Goal: Information Seeking & Learning: Check status

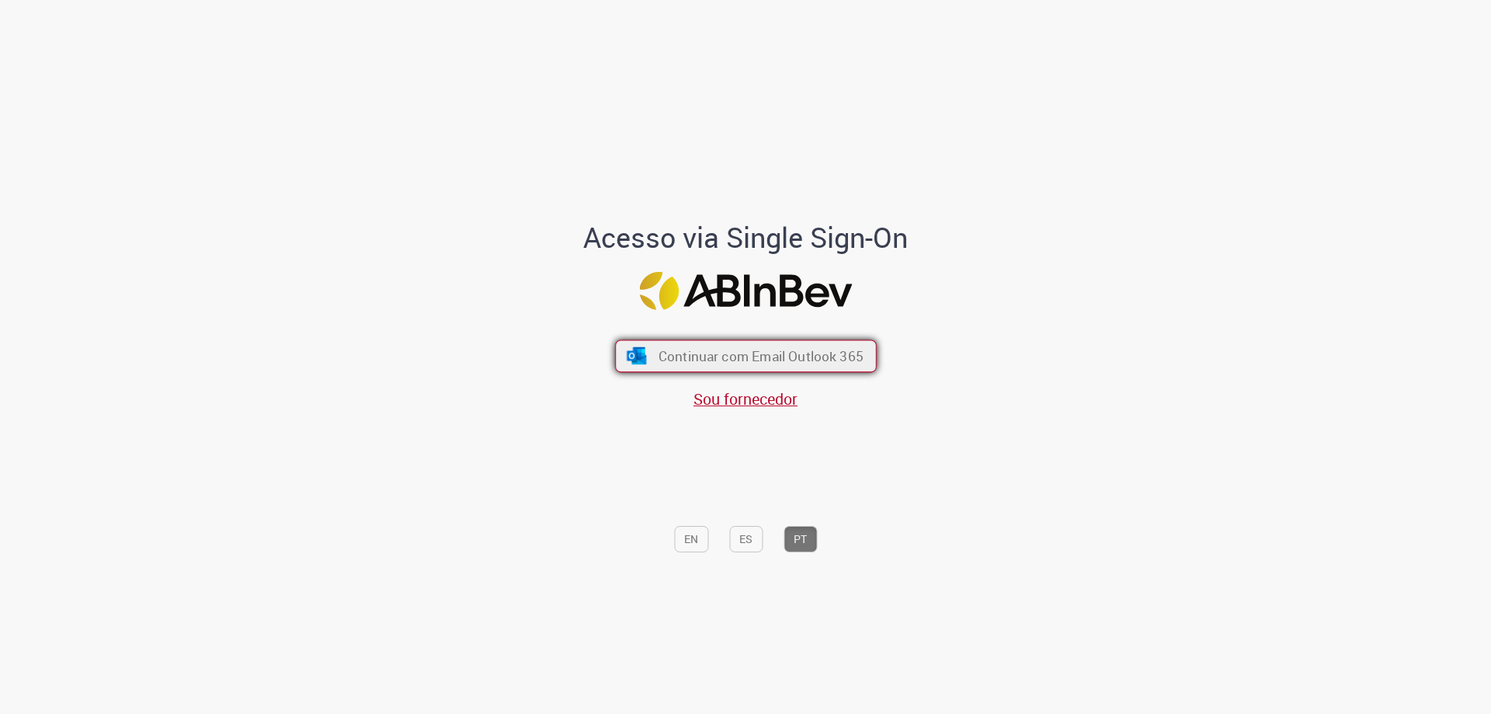
click at [746, 363] on span "Continuar com Email Outlook 365" at bounding box center [760, 356] width 205 height 18
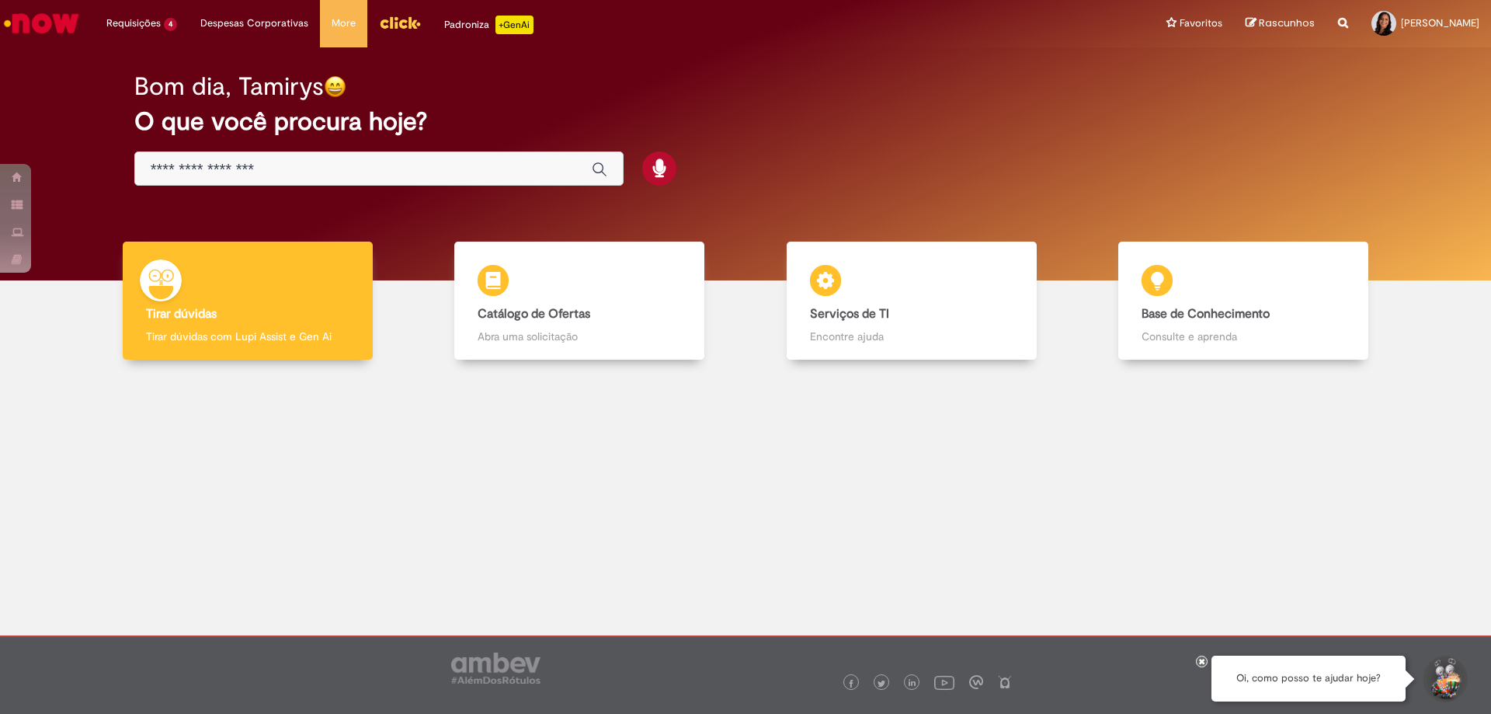
click at [394, 24] on img "Menu Cabeçalho" at bounding box center [400, 22] width 42 height 23
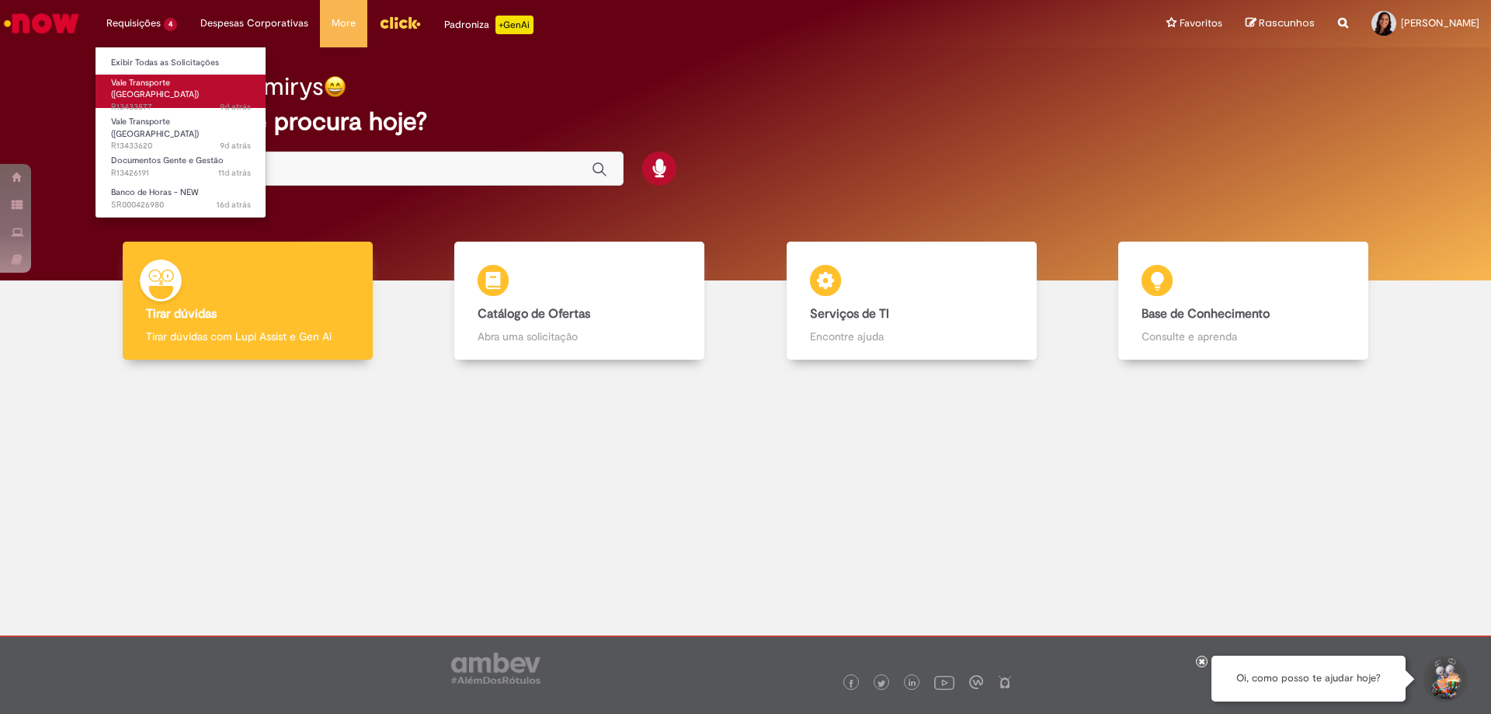
click at [159, 85] on span "Vale Transporte ([GEOGRAPHIC_DATA])" at bounding box center [155, 89] width 88 height 24
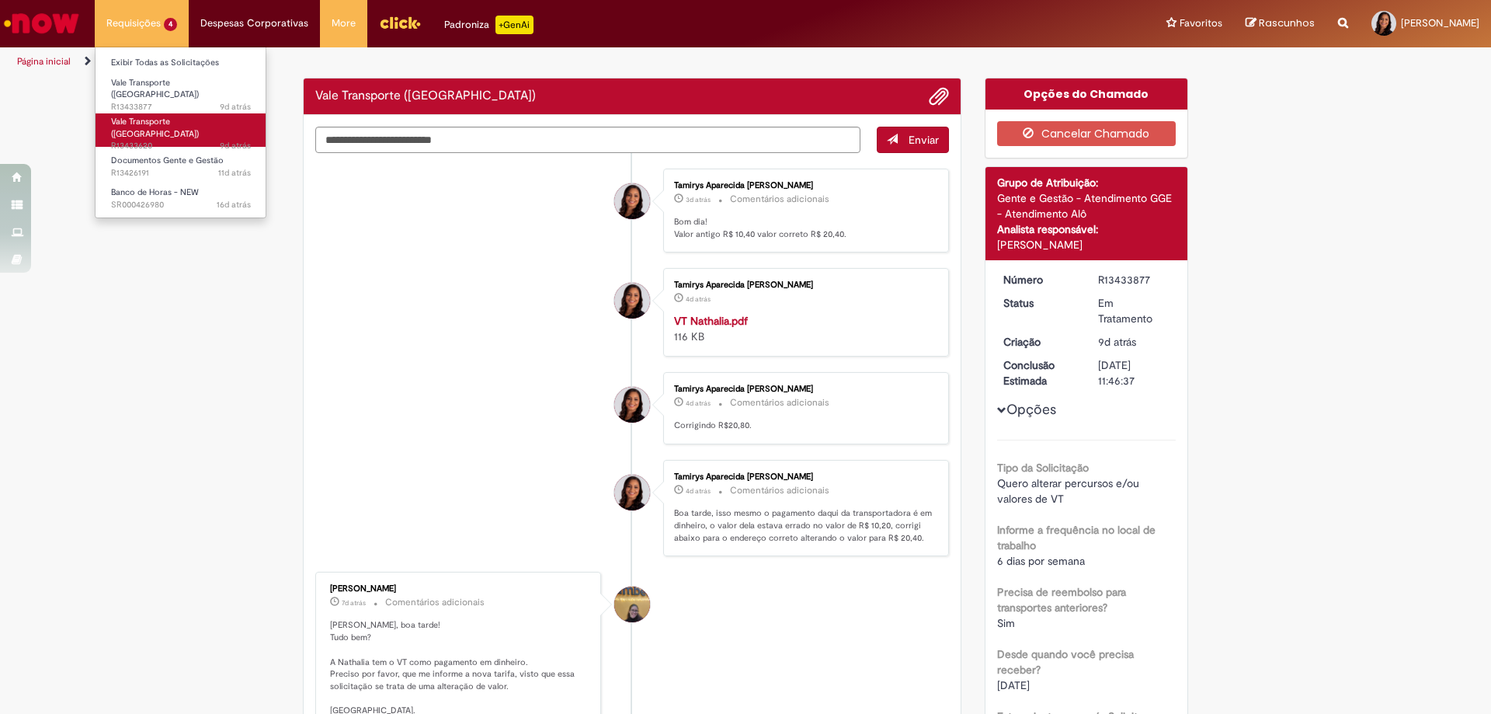
click at [186, 140] on span "9d atrás 9 dias atrás R13433620" at bounding box center [181, 146] width 140 height 12
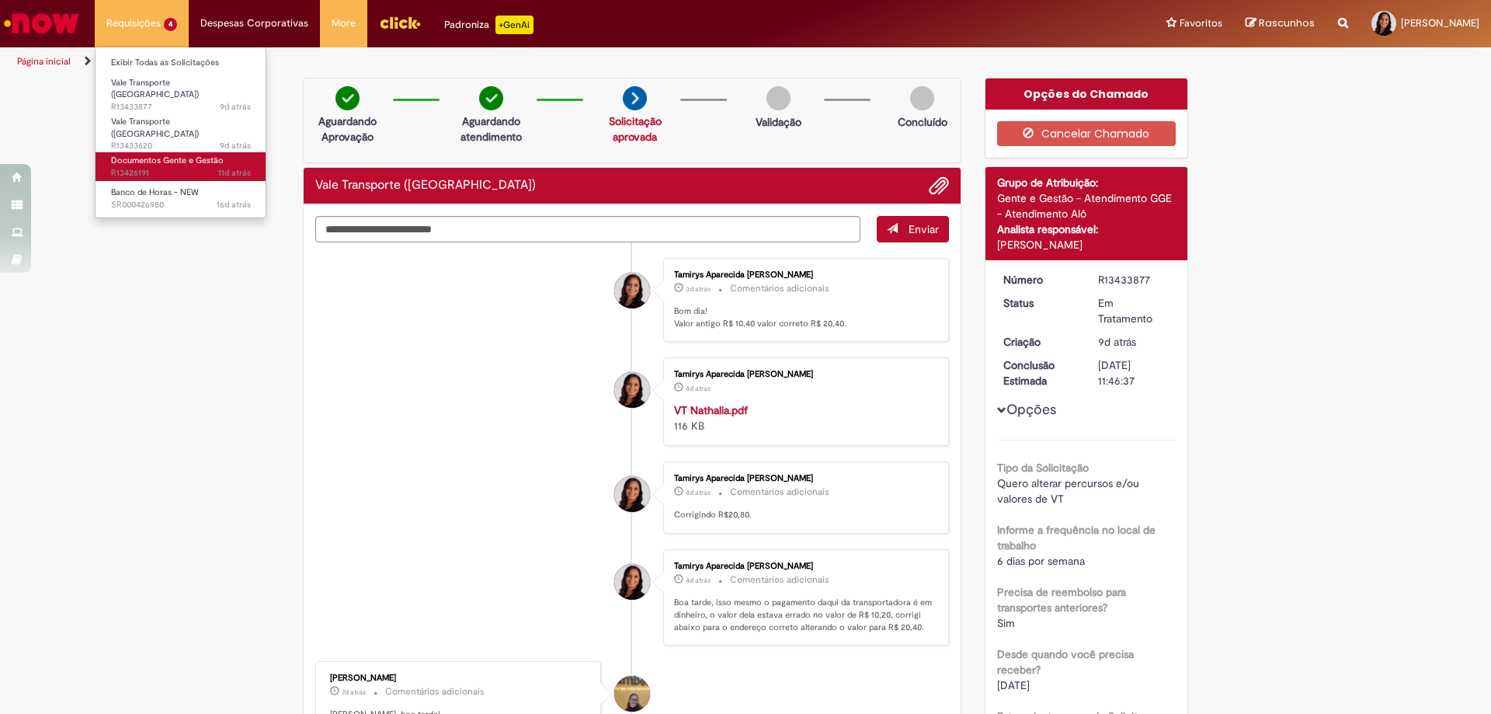
click at [179, 167] on span "11d atrás 11 dias atrás R13426191" at bounding box center [181, 173] width 140 height 12
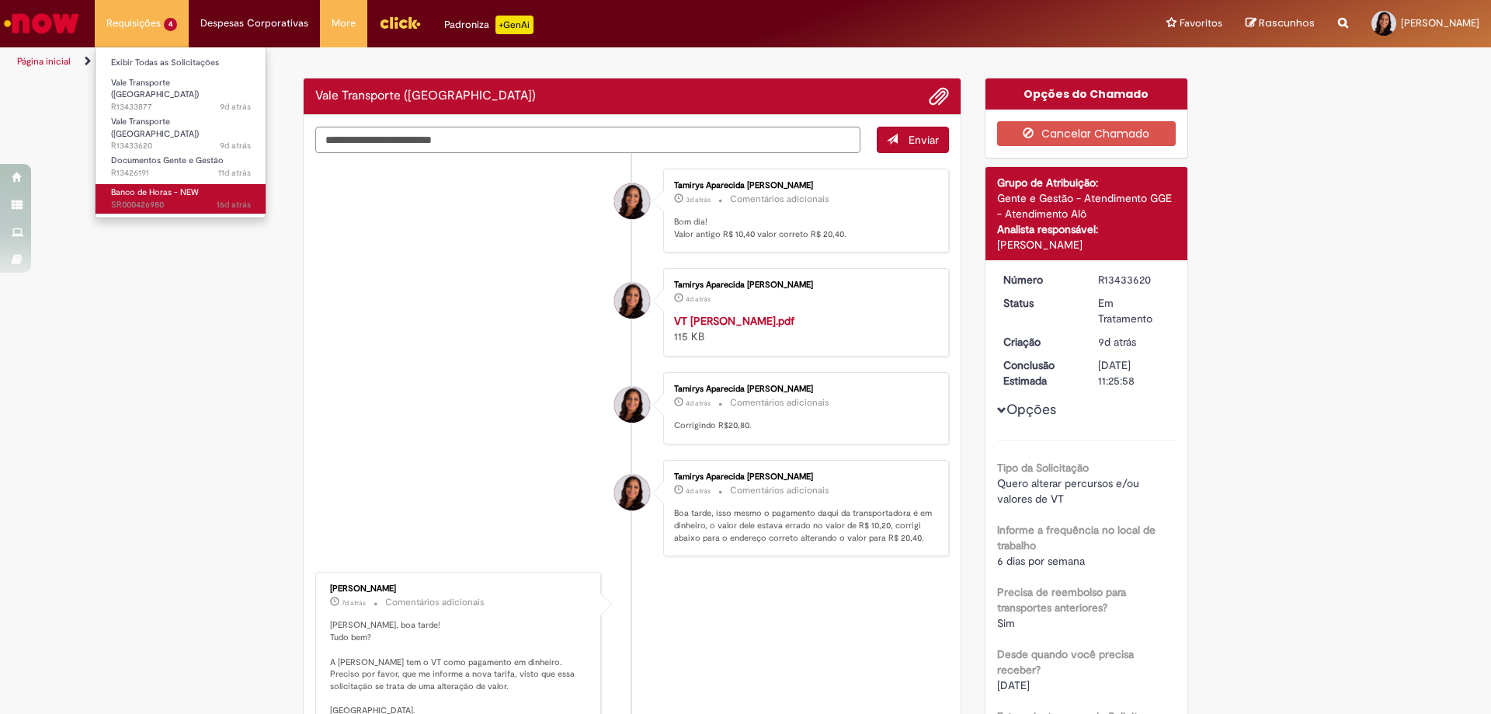
click at [184, 186] on span "Banco de Horas - NEW" at bounding box center [155, 192] width 88 height 12
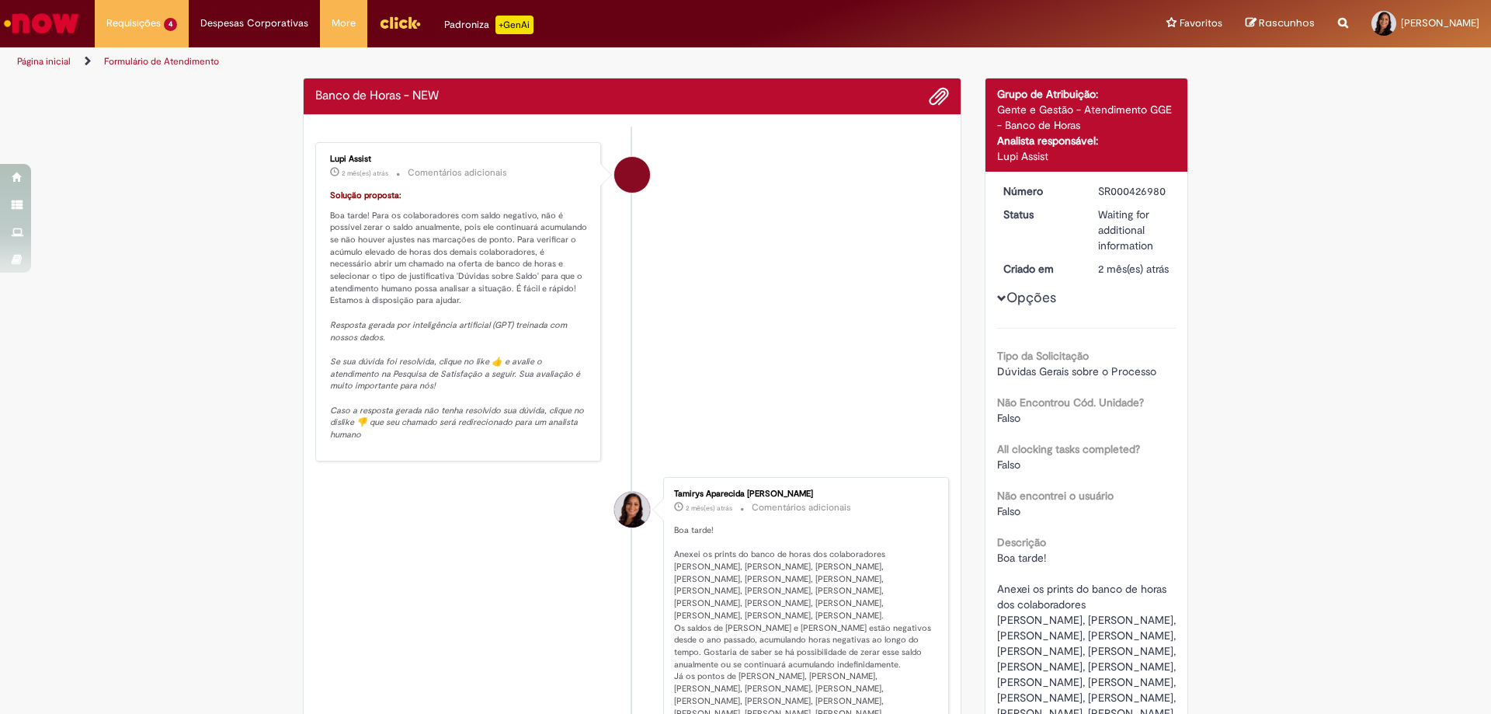
click at [57, 23] on img "Ir para a Homepage" at bounding box center [42, 23] width 80 height 31
